Goal: Check status: Check status

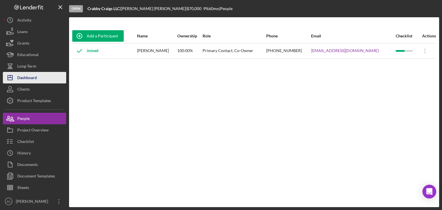
click at [36, 74] on div "Dashboard" at bounding box center [27, 78] width 20 height 13
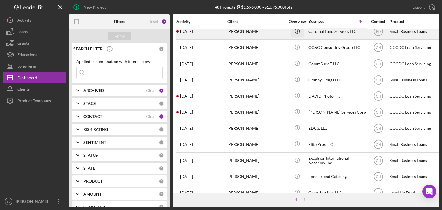
scroll to position [247, 0]
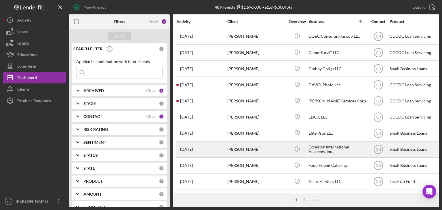
click at [319, 147] on div "Excelsior International Academy, Inc." at bounding box center [337, 149] width 58 height 15
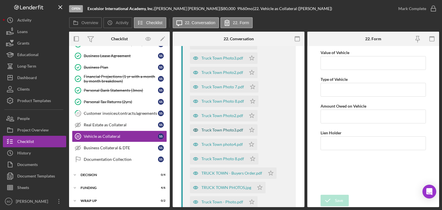
scroll to position [230, 0]
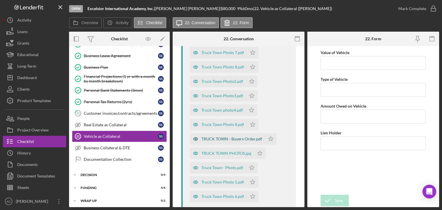
click at [197, 140] on icon "button" at bounding box center [196, 139] width 12 height 12
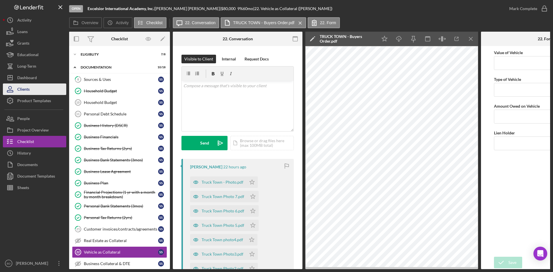
scroll to position [55, 0]
